Goal: Information Seeking & Learning: Find contact information

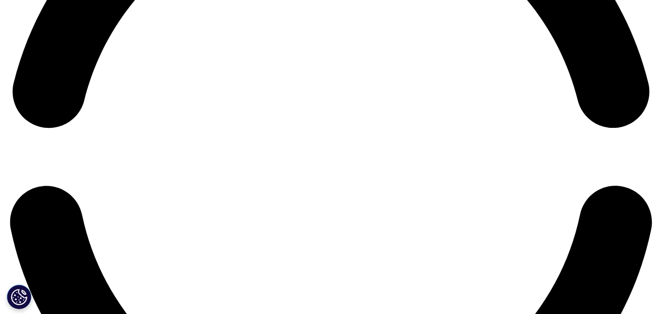
scroll to position [1391, 0]
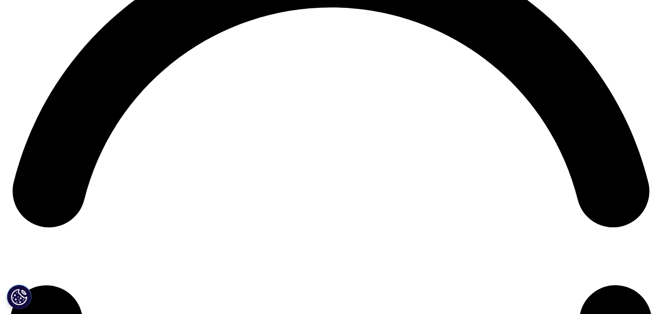
copy li "[STREET_ADDRESS]"
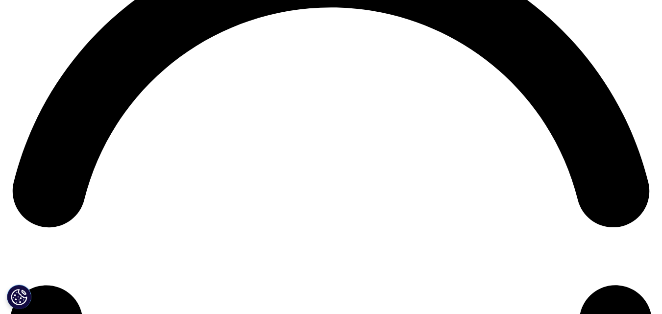
copy li "[PERSON_NAME]"
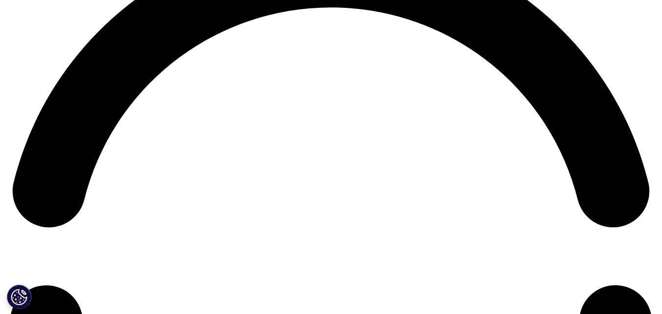
copy li "H9H 5M3"
drag, startPoint x: 169, startPoint y: 215, endPoint x: 109, endPoint y: 207, distance: 60.2
copy link "[PHONE_NUMBER]"
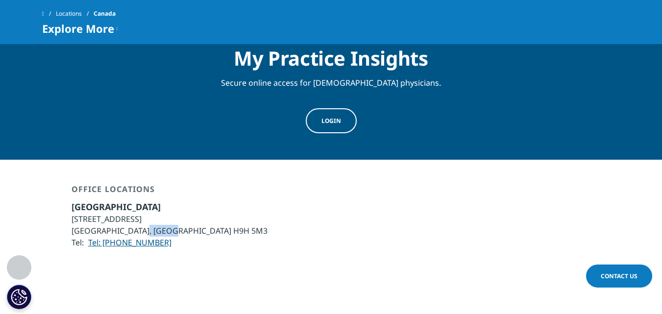
copy link "[PHONE_NUMBER]"
